Goal: Task Accomplishment & Management: Manage account settings

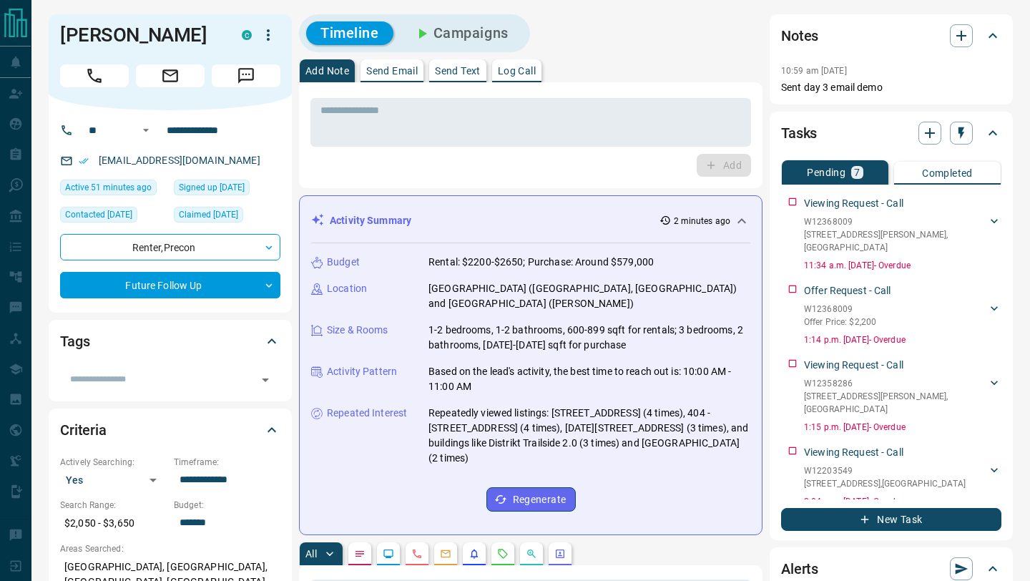
click at [516, 162] on div "Add" at bounding box center [531, 165] width 441 height 23
click at [83, 87] on button "Call" at bounding box center [94, 75] width 69 height 23
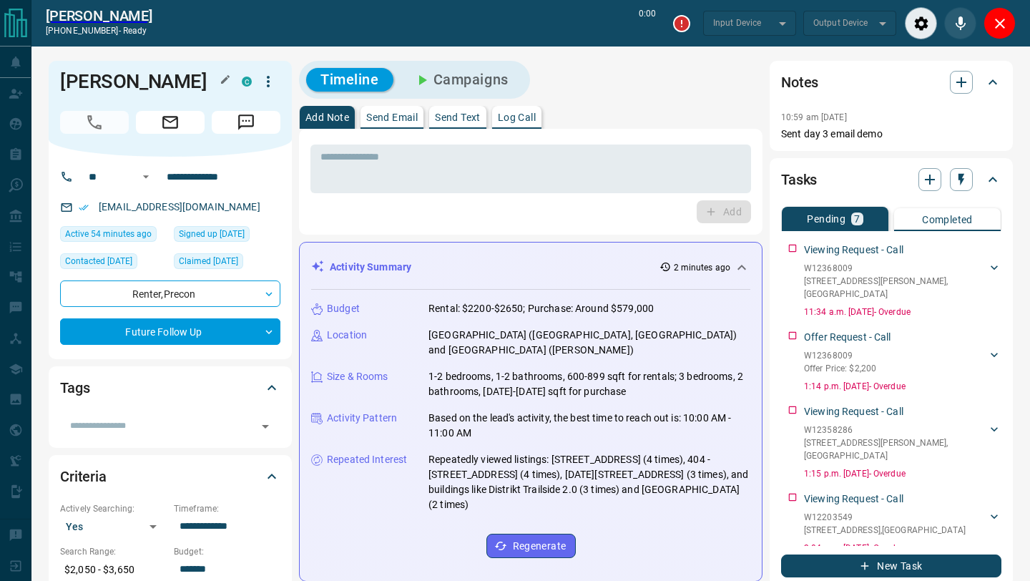
type input "*******"
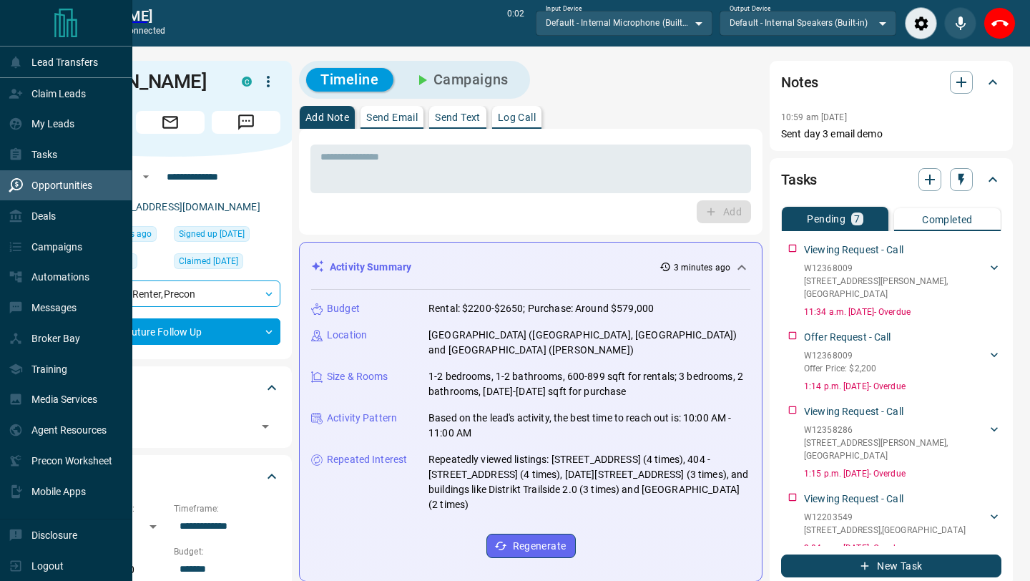
click at [34, 191] on div "Opportunities" at bounding box center [51, 186] width 84 height 24
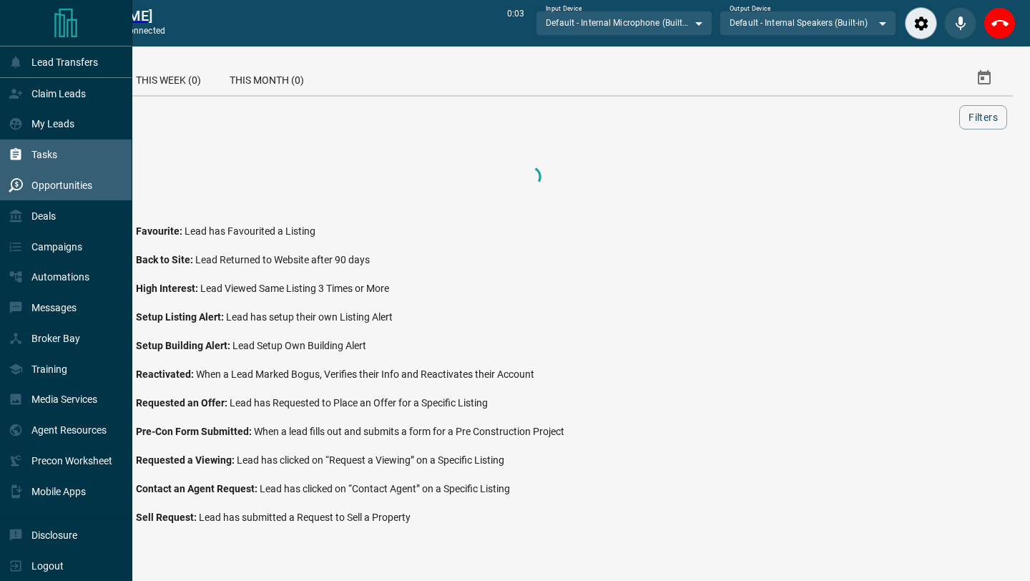
click at [53, 150] on p "Tasks" at bounding box center [44, 154] width 26 height 11
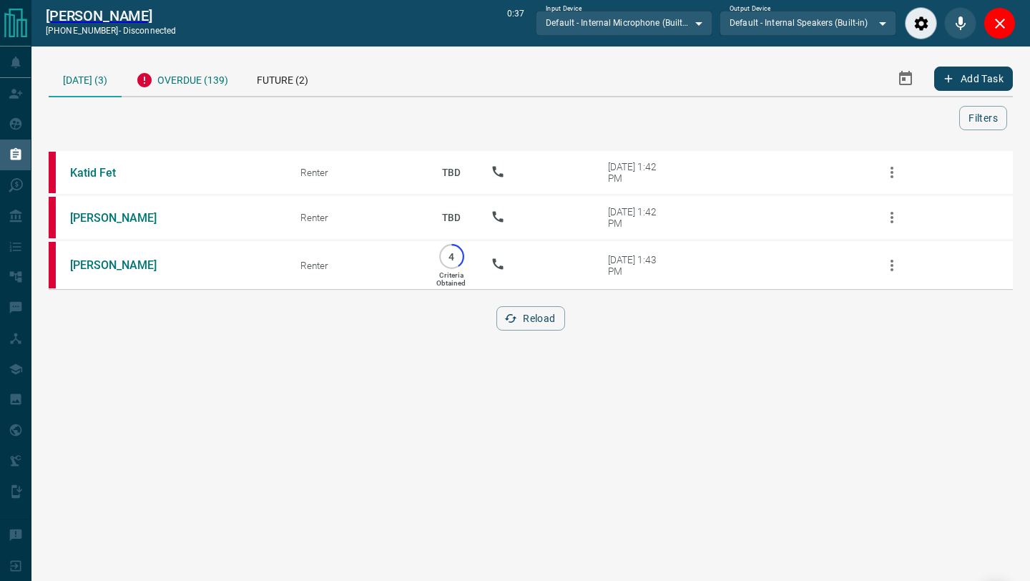
click at [217, 77] on div "Overdue (139)" at bounding box center [182, 78] width 121 height 35
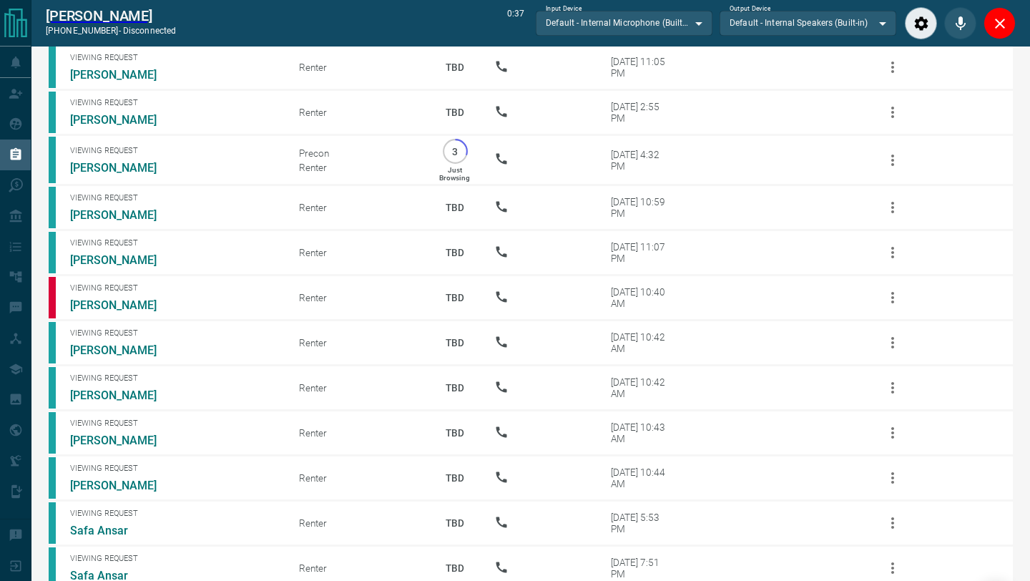
scroll to position [474, 0]
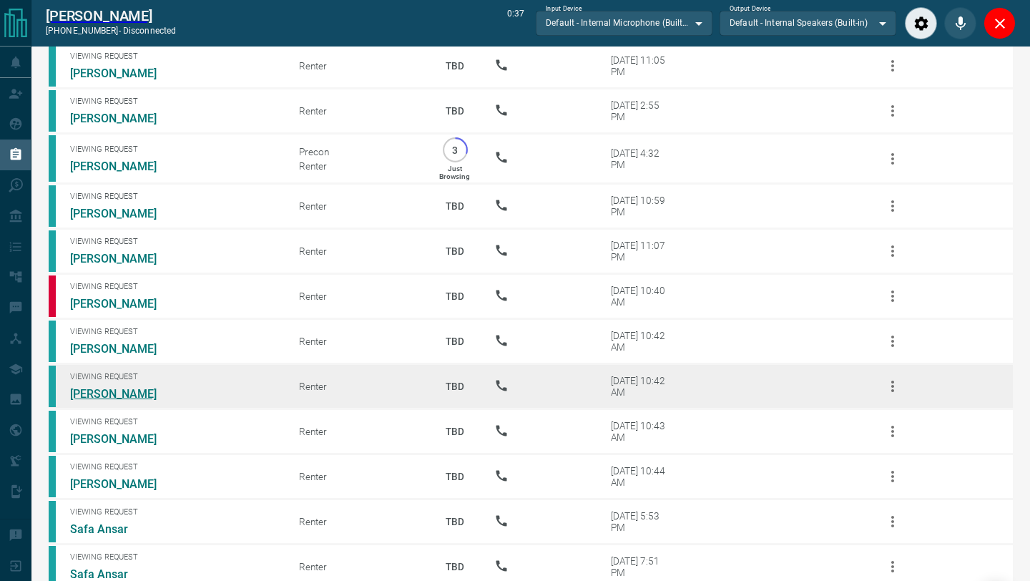
click at [115, 391] on link "[PERSON_NAME]" at bounding box center [123, 394] width 107 height 14
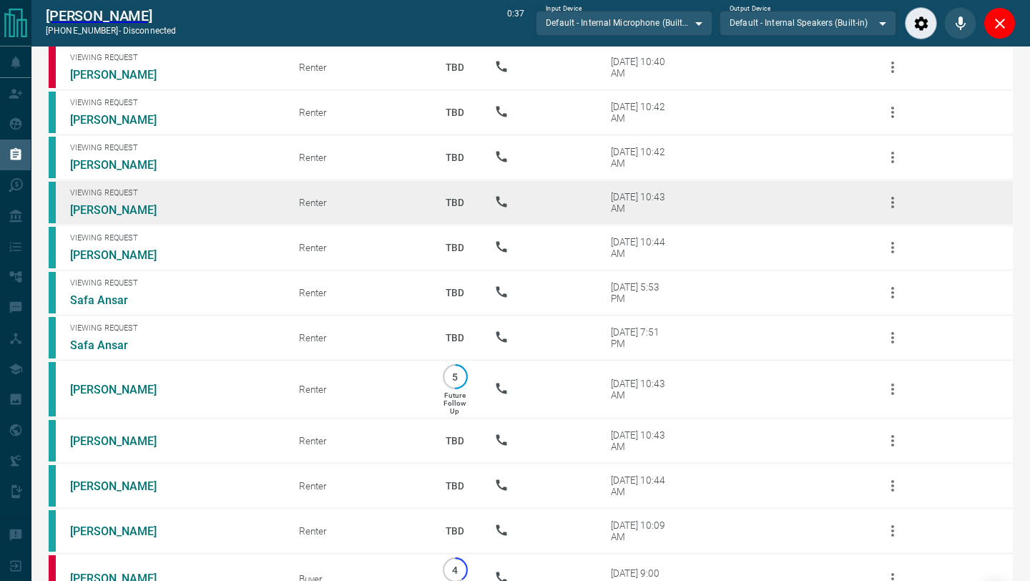
scroll to position [702, 0]
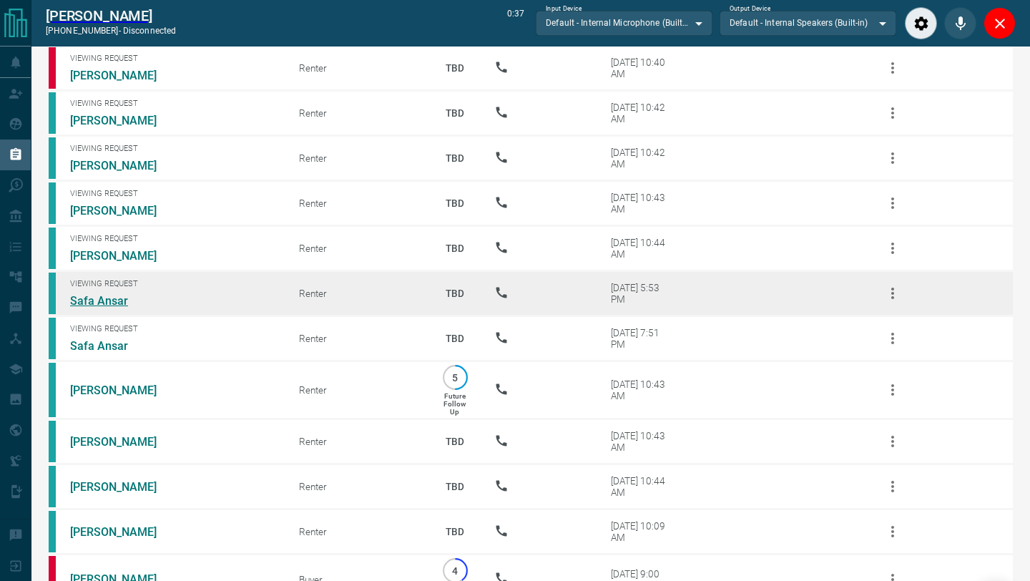
click at [87, 303] on link "Safa Ansar" at bounding box center [123, 301] width 107 height 14
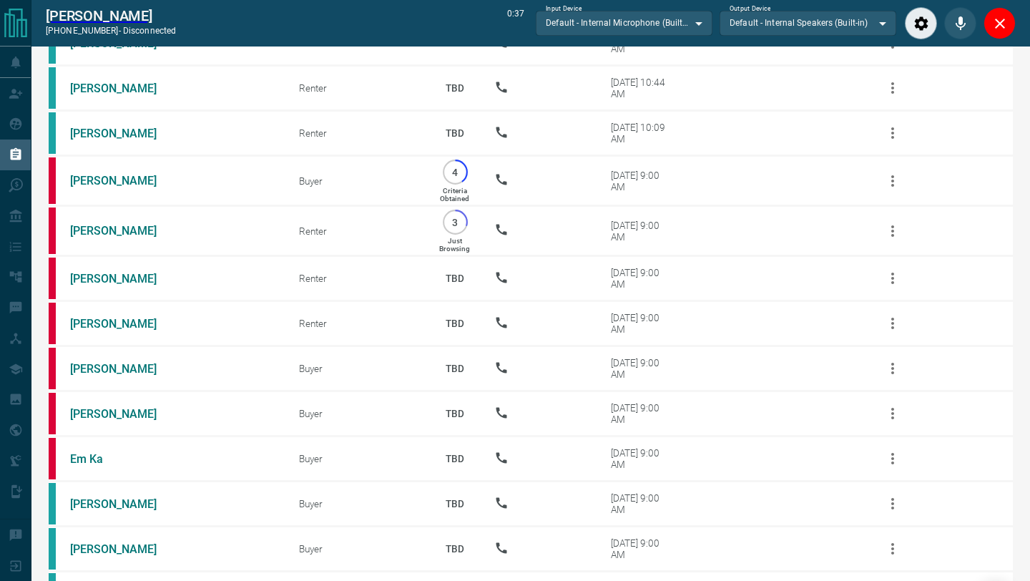
scroll to position [0, 0]
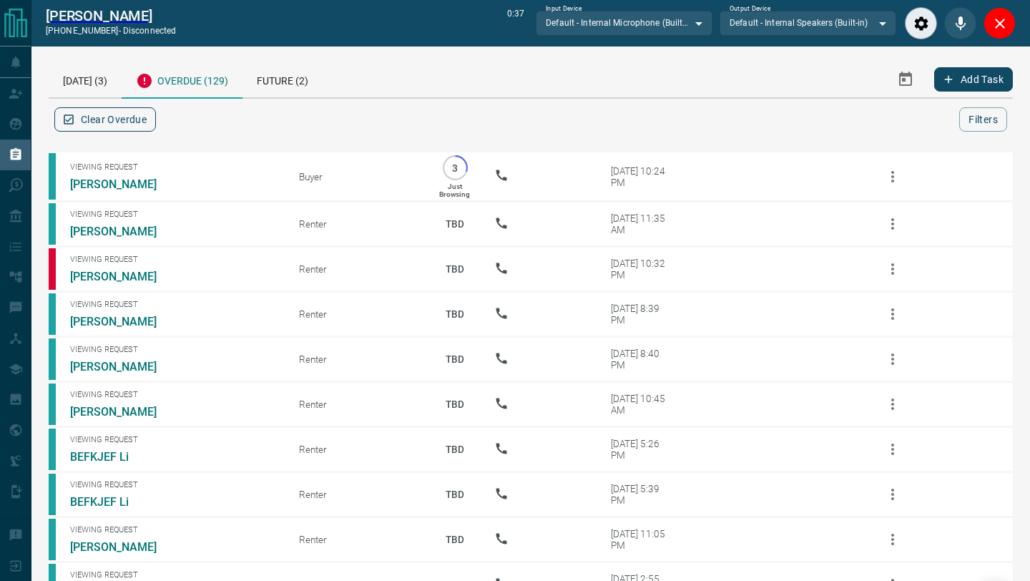
click at [133, 122] on button "Clear Overdue" at bounding box center [105, 119] width 102 height 24
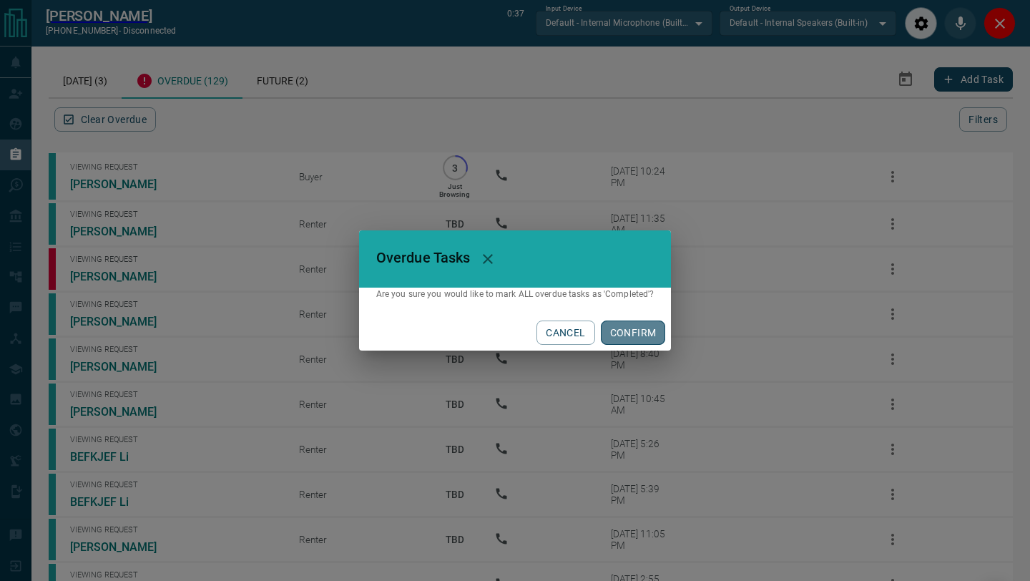
click at [616, 339] on button "CONFIRM" at bounding box center [633, 333] width 65 height 24
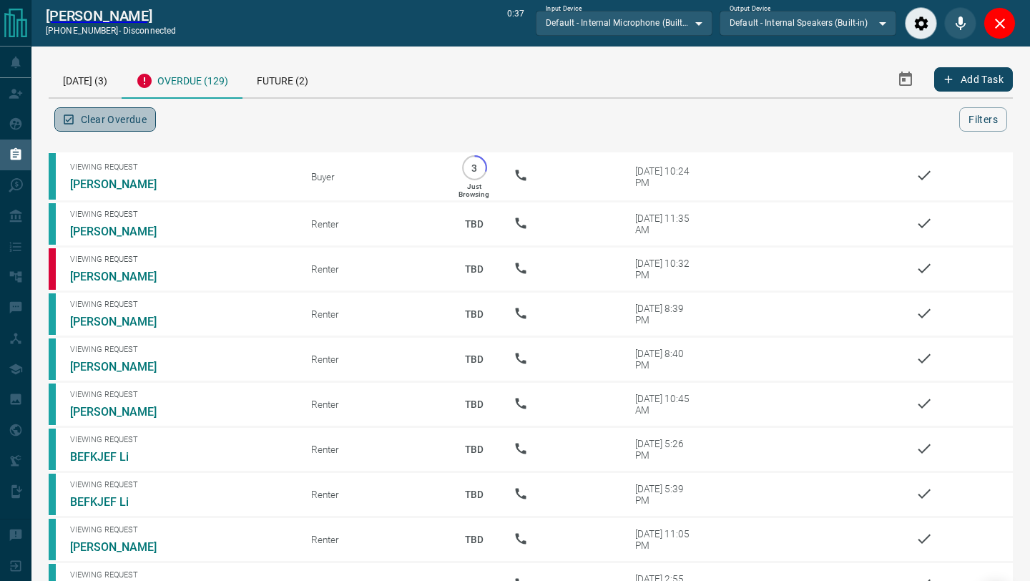
click at [153, 120] on button "Clear Overdue" at bounding box center [105, 119] width 102 height 24
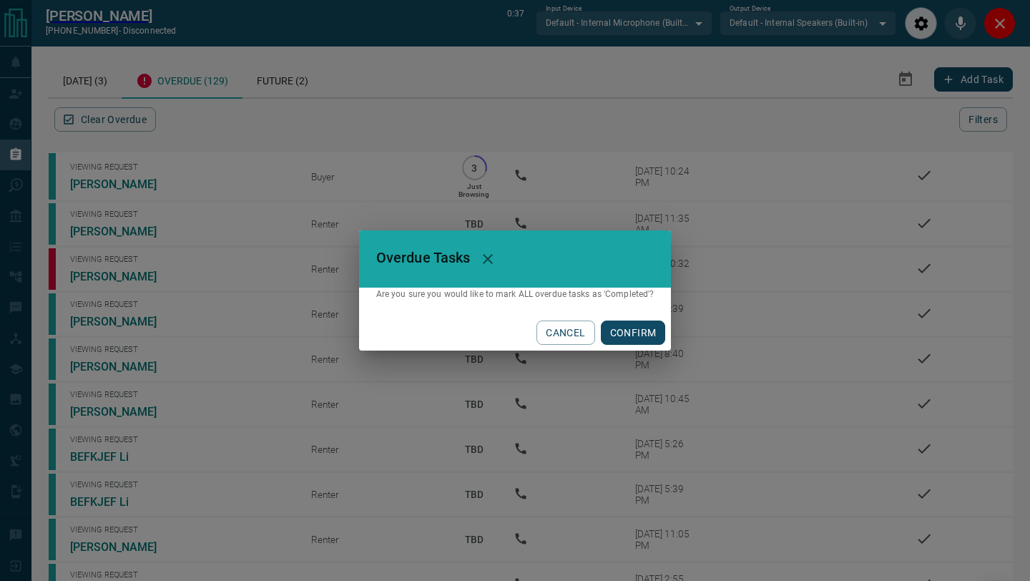
click at [644, 335] on button "CONFIRM" at bounding box center [633, 333] width 65 height 24
